Goal: Transaction & Acquisition: Purchase product/service

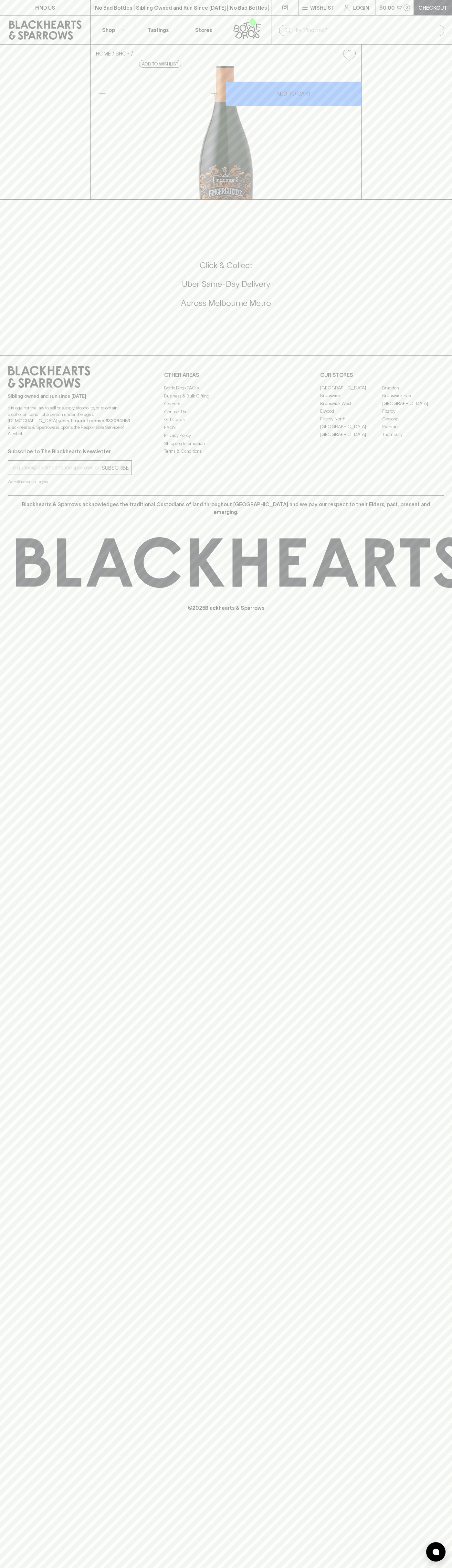
click at [368, 4] on p "Login" at bounding box center [361, 7] width 16 height 8
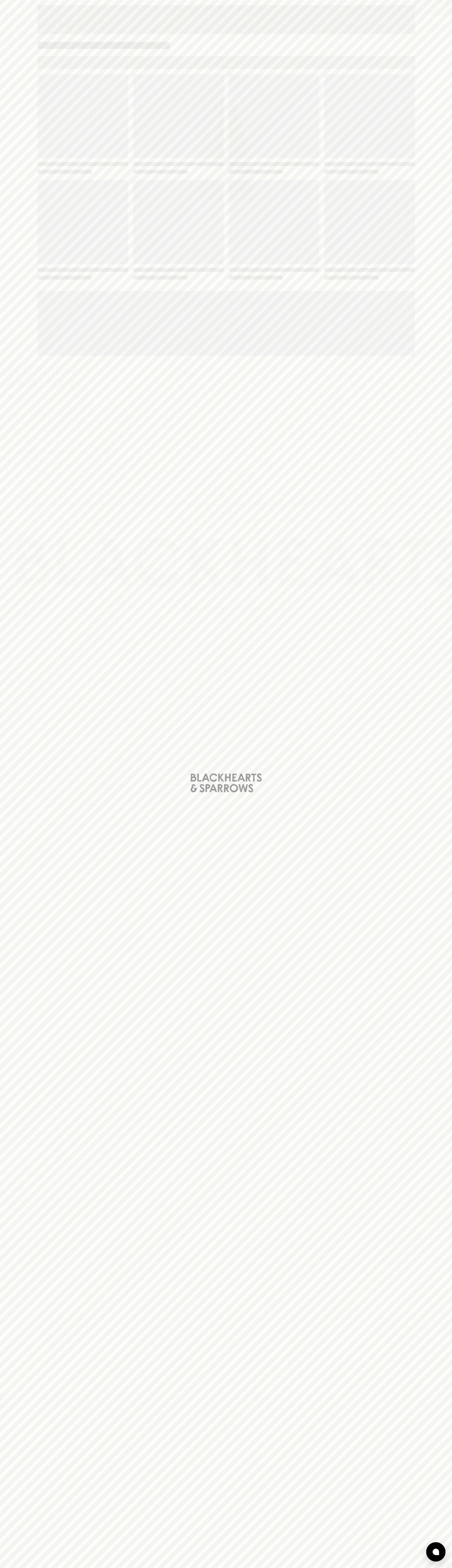
click at [428, 1033] on div "Loading" at bounding box center [226, 784] width 452 height 1568
click at [269, 1567] on html "FIND US | No Bad Bottles | Sibling Owned and Run Since 2006 | No Bad Bottles | …" at bounding box center [226, 784] width 452 height 1568
click at [24, 8] on div "Loading" at bounding box center [226, 784] width 452 height 1568
